Goal: Task Accomplishment & Management: Use online tool/utility

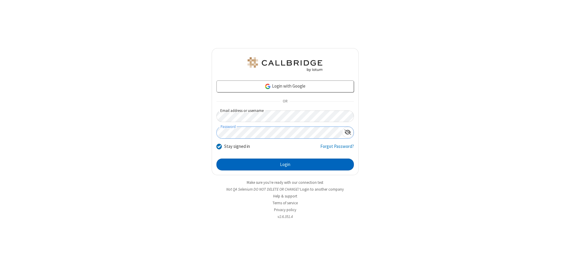
click at [285, 165] on button "Login" at bounding box center [286, 165] width 138 height 12
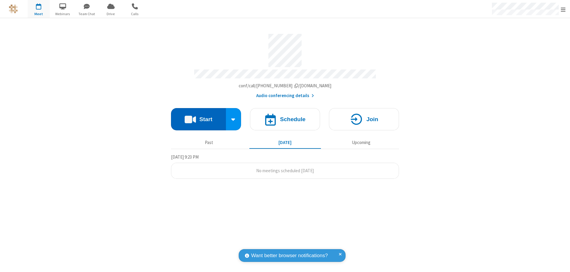
click at [198, 116] on button "Start" at bounding box center [198, 119] width 55 height 22
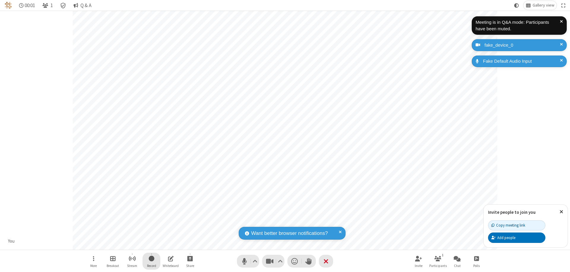
click at [151, 261] on span "Start recording" at bounding box center [152, 258] width 6 height 7
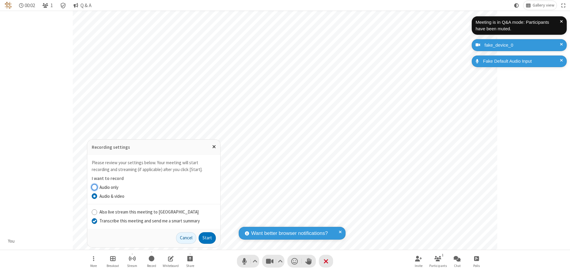
click at [94, 221] on input "Transcribe this meeting and send me a smart summary" at bounding box center [95, 221] width 6 height 6
click at [207, 238] on button "Start" at bounding box center [207, 238] width 17 height 12
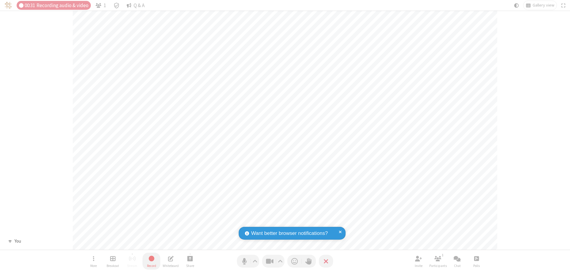
click at [151, 261] on span "Stop recording" at bounding box center [151, 258] width 7 height 7
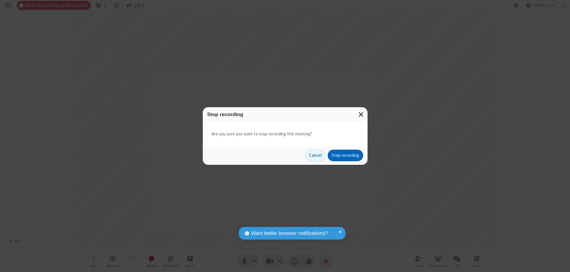
click at [345, 155] on button "Stop recording" at bounding box center [345, 156] width 35 height 12
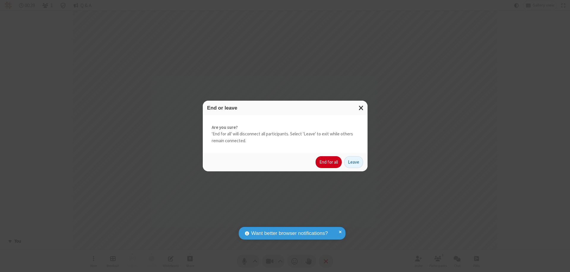
click at [329, 162] on button "End for all" at bounding box center [329, 162] width 26 height 12
